Goal: Information Seeking & Learning: Learn about a topic

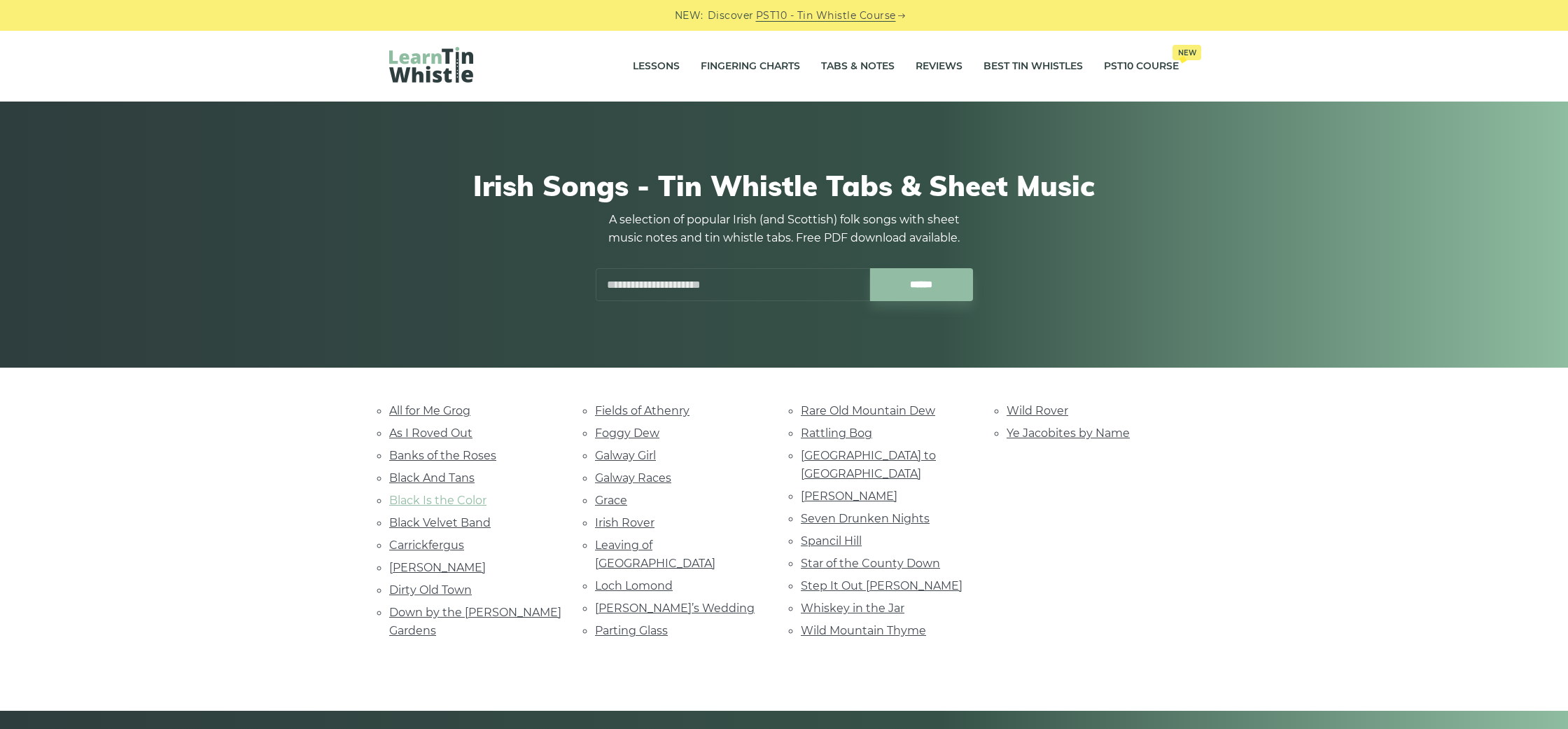
click at [436, 497] on link "Black Is the Color" at bounding box center [437, 500] width 97 height 14
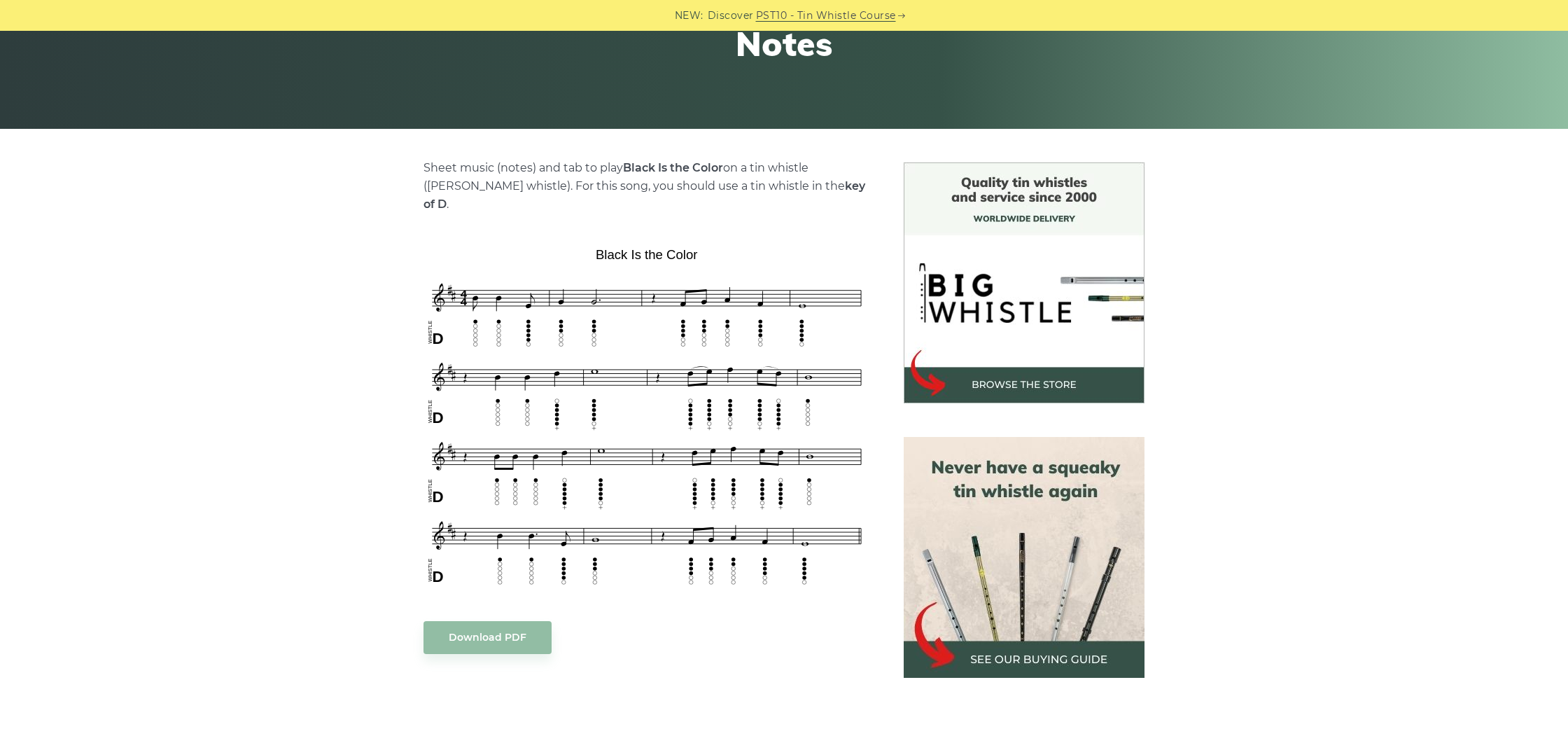
scroll to position [240, 0]
click at [1010, 659] on img at bounding box center [1024, 557] width 241 height 241
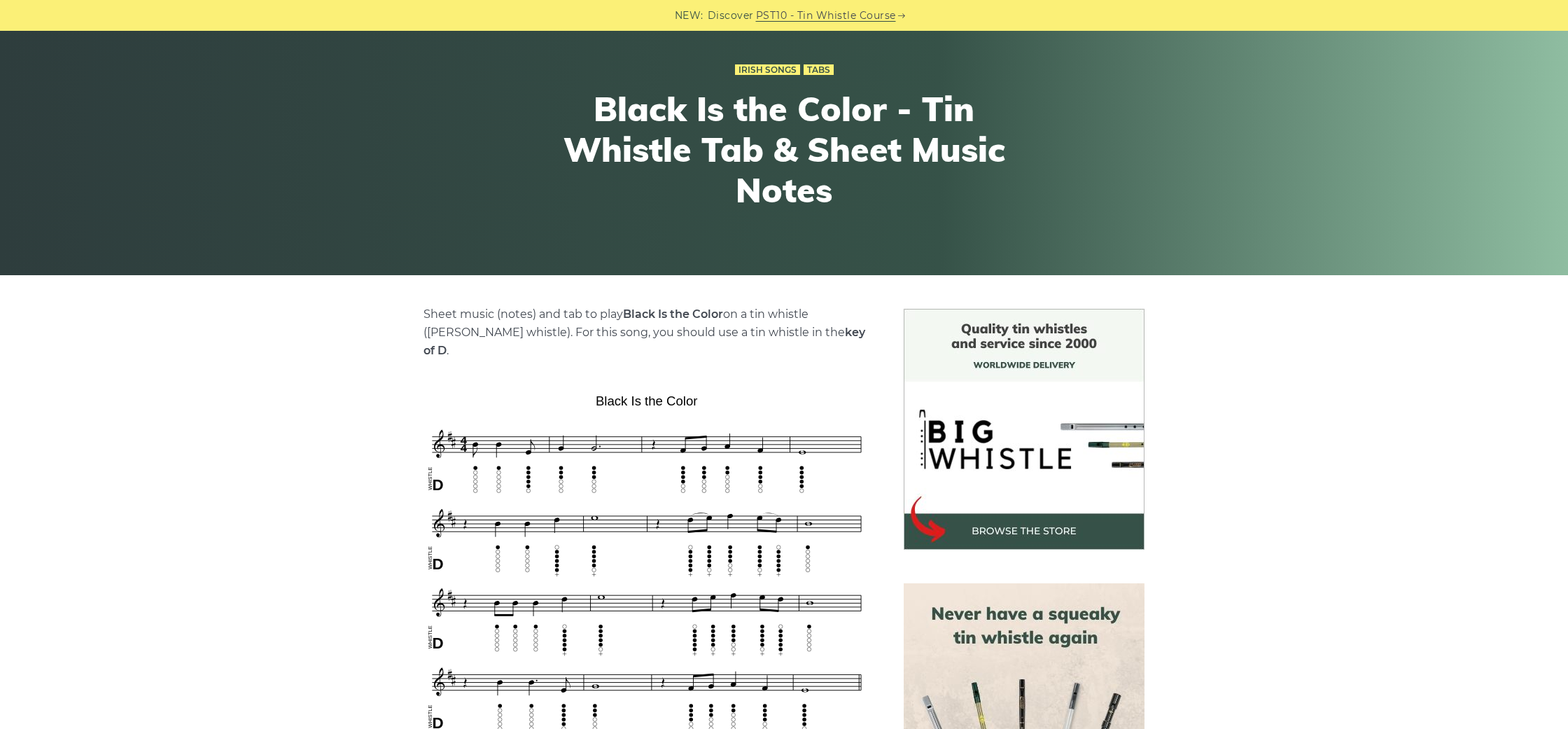
scroll to position [0, 0]
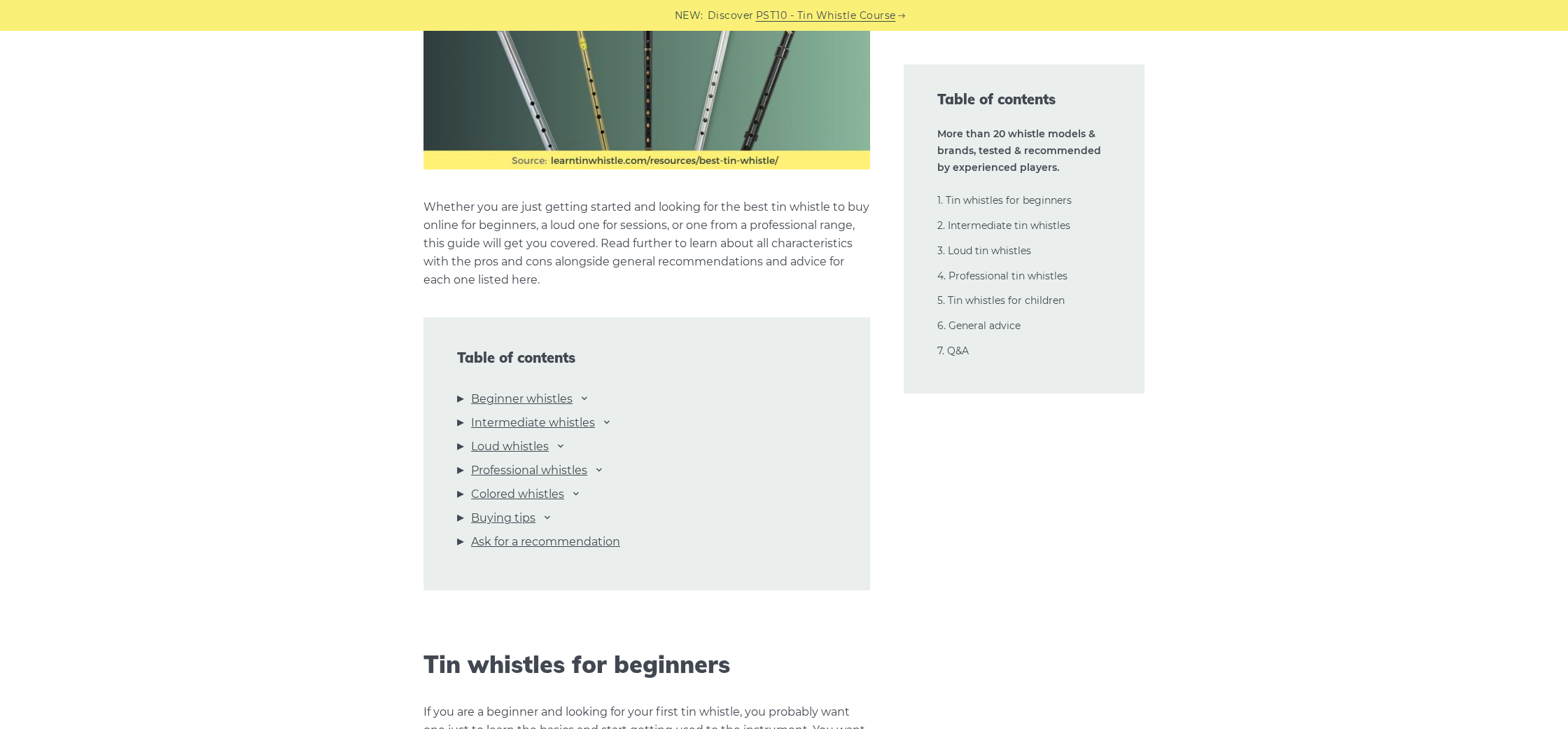
scroll to position [1293, 0]
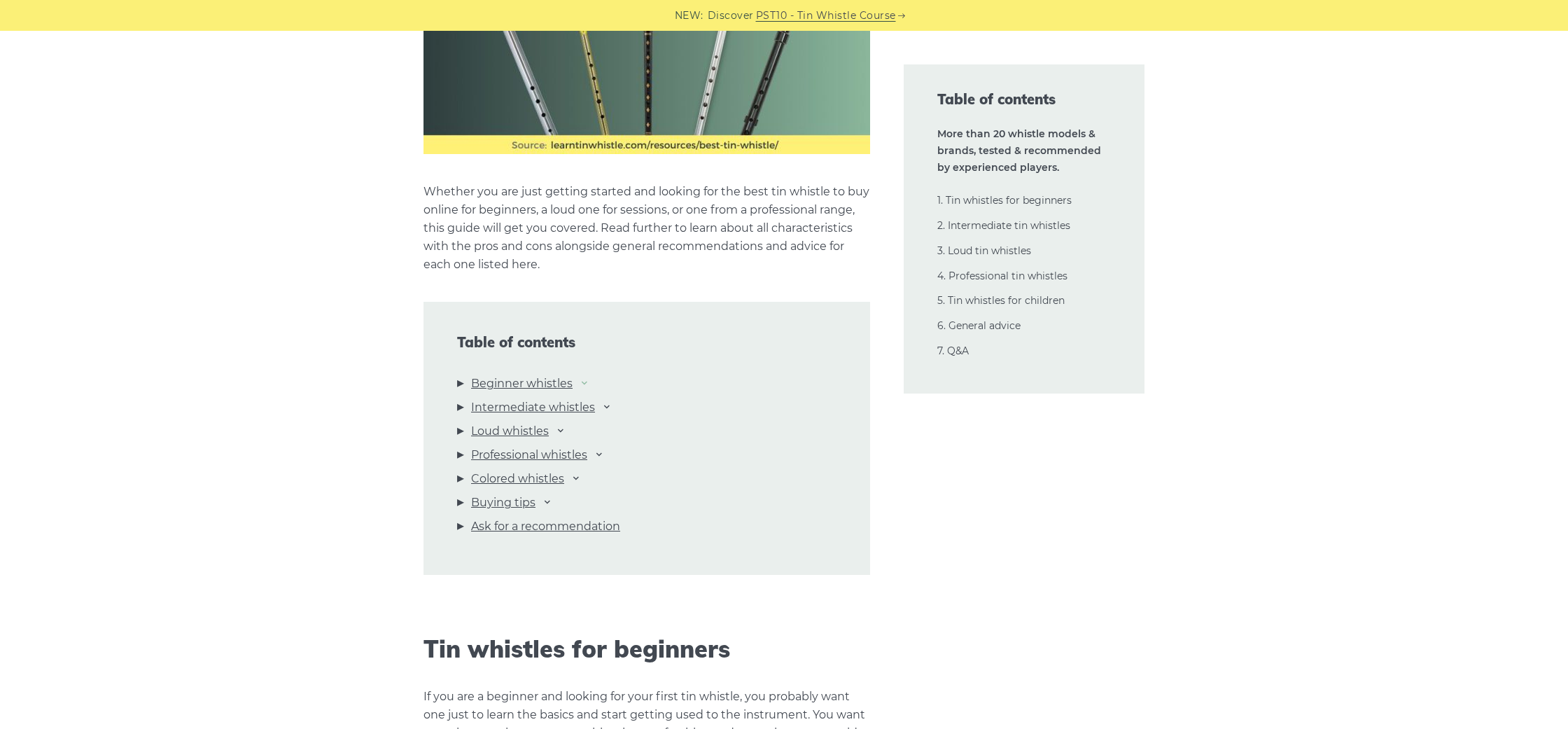
click at [587, 383] on icon at bounding box center [584, 382] width 11 height 11
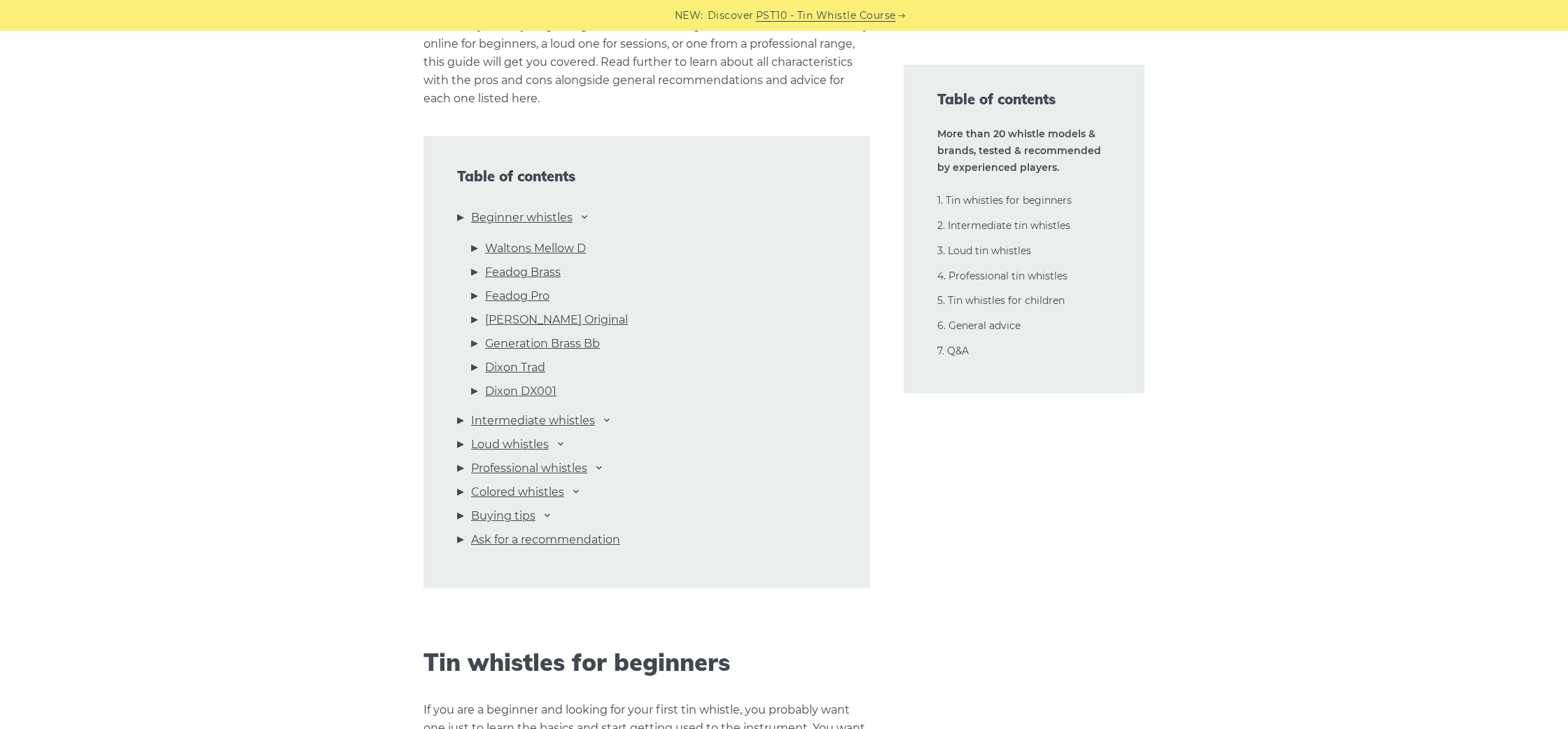
scroll to position [1475, 0]
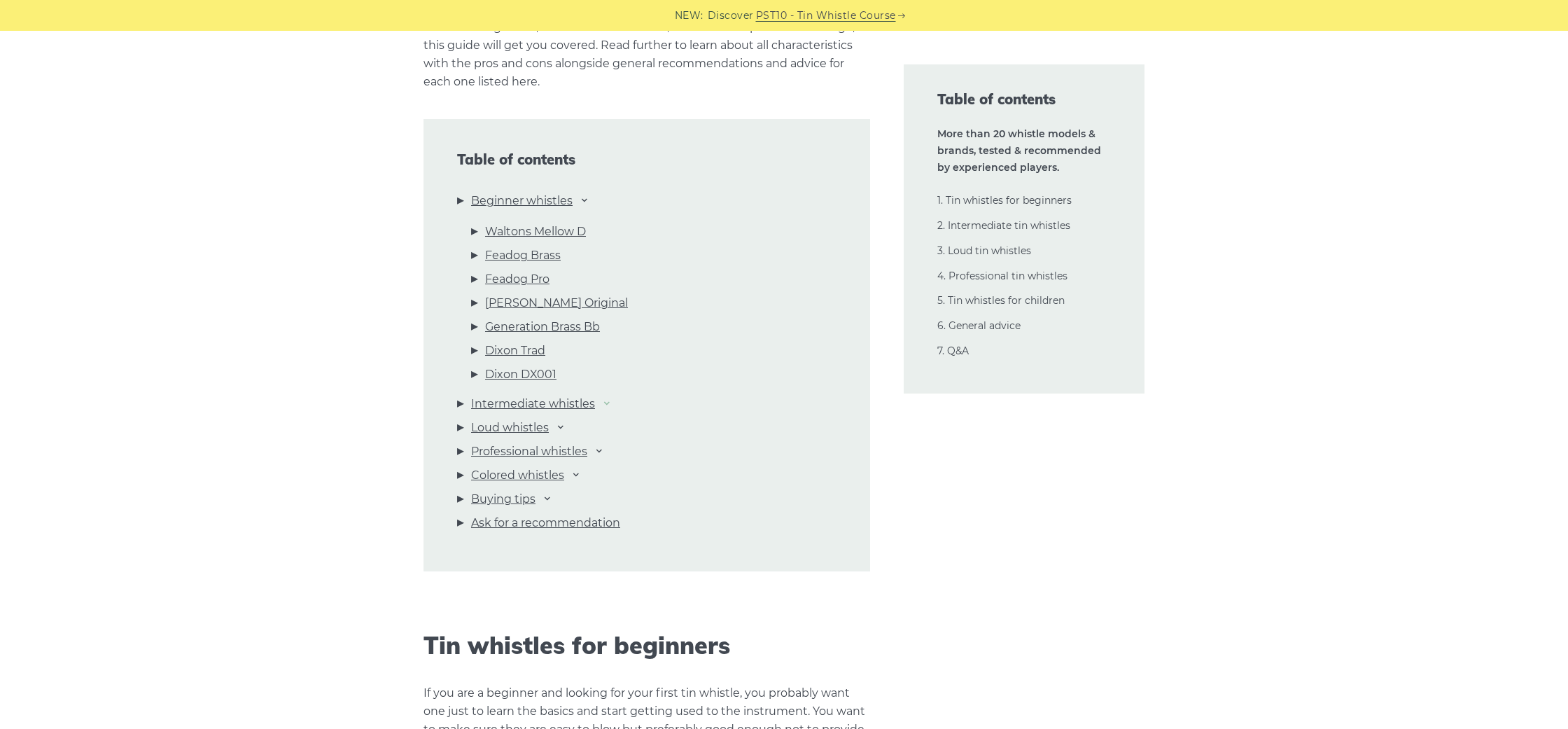
click at [606, 403] on icon at bounding box center [607, 403] width 11 height 11
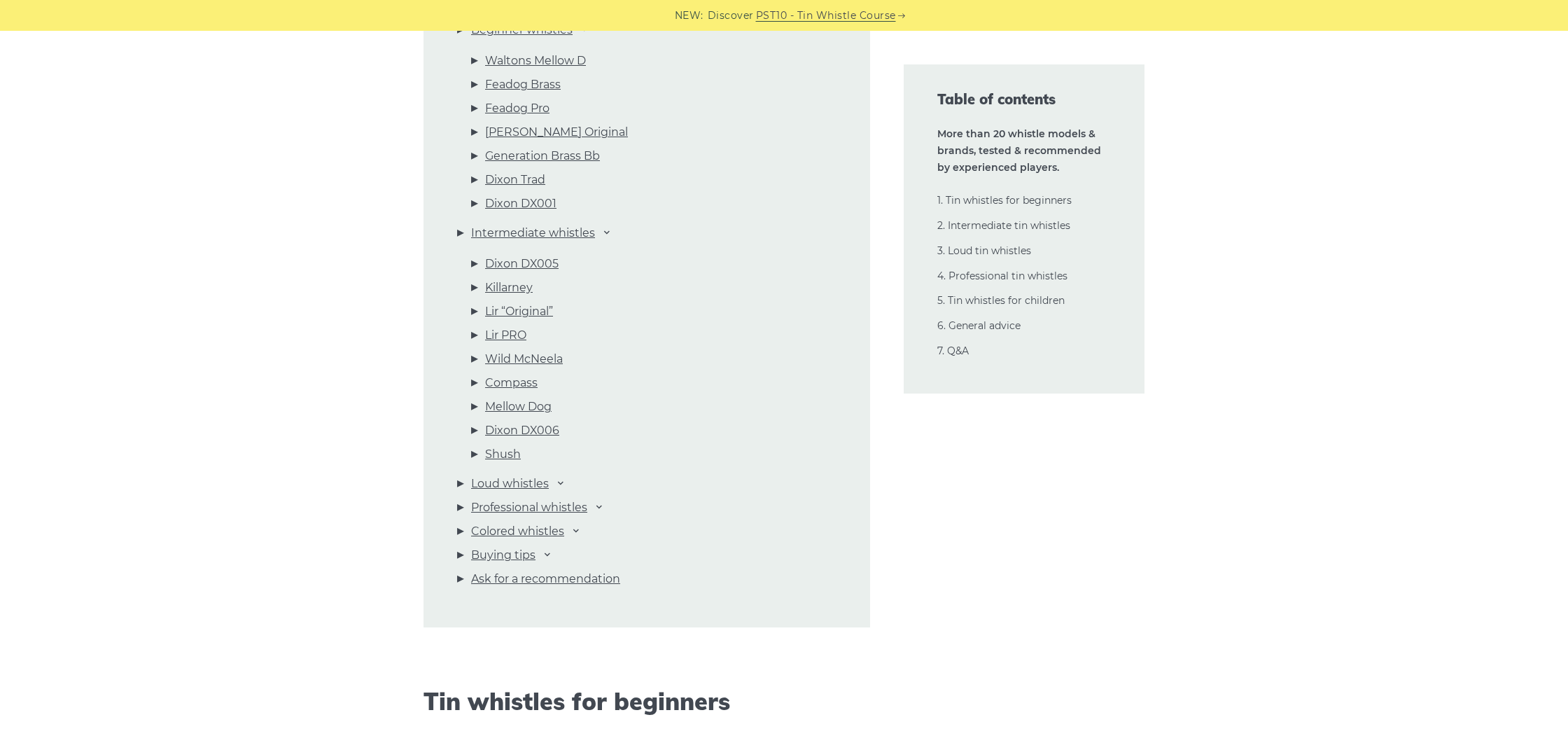
scroll to position [1651, 0]
click at [548, 548] on icon at bounding box center [548, 549] width 11 height 11
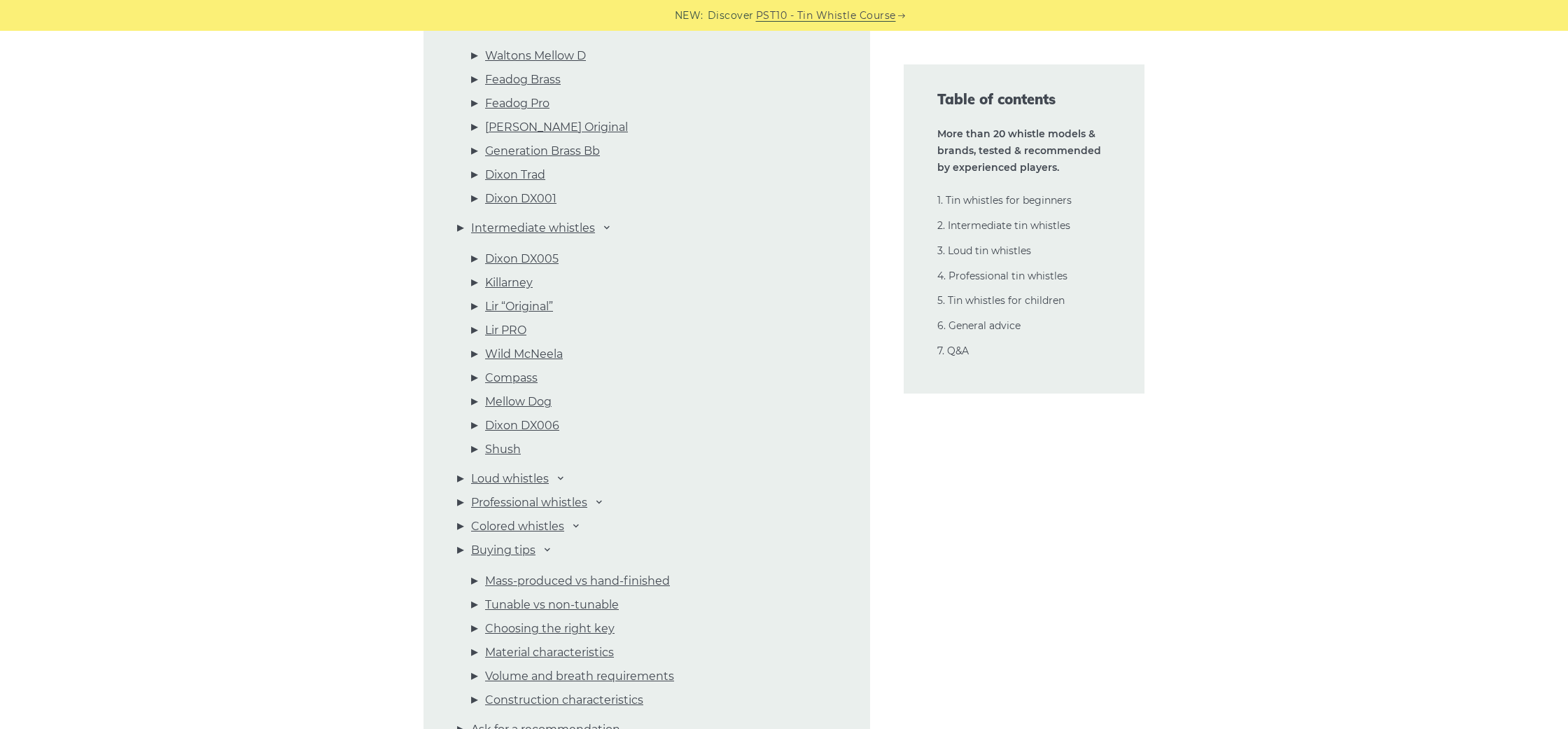
click at [648, 581] on link "Mass-produced vs hand-finished" at bounding box center [577, 581] width 185 height 18
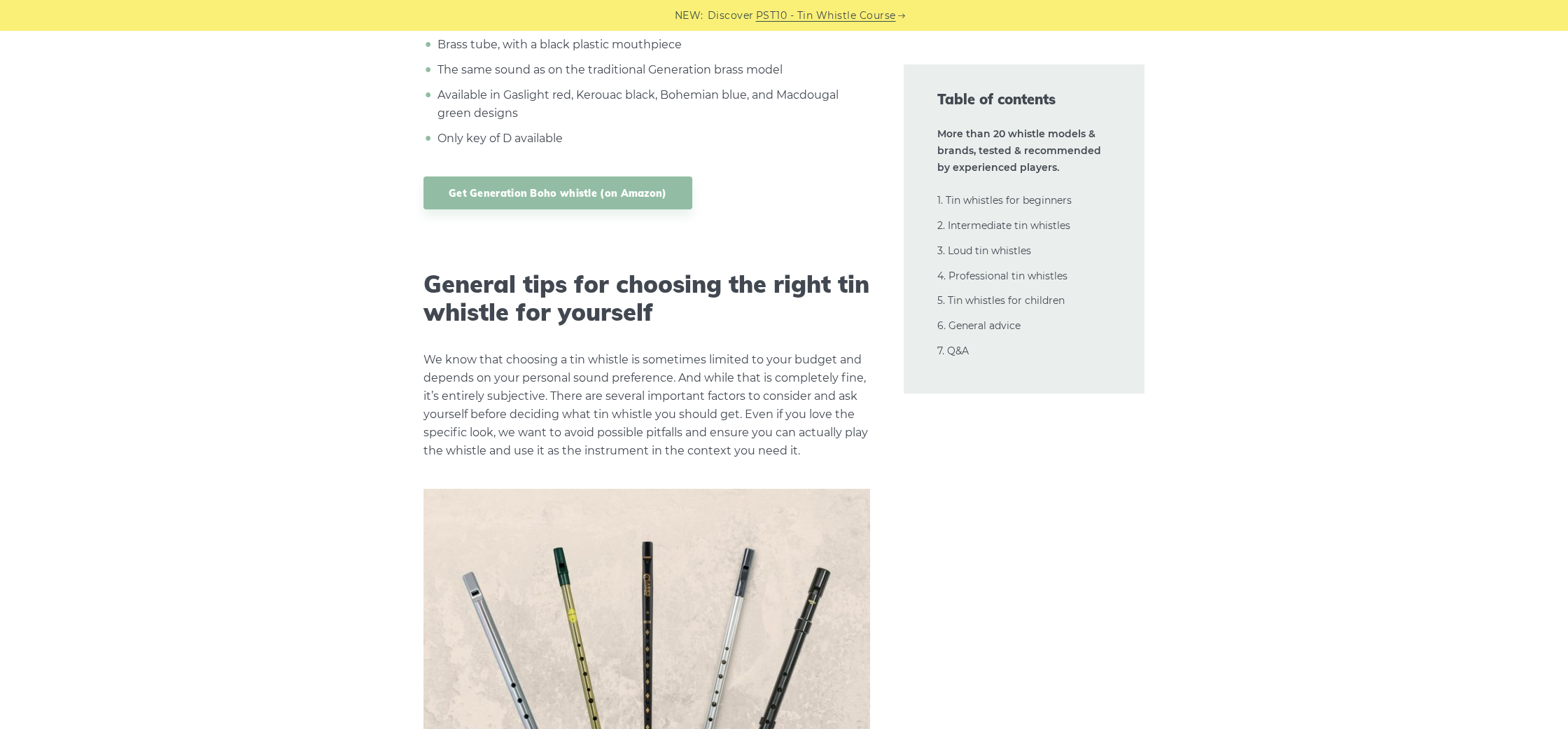
scroll to position [30069, 0]
